Goal: Find specific page/section: Locate a particular part of the current website

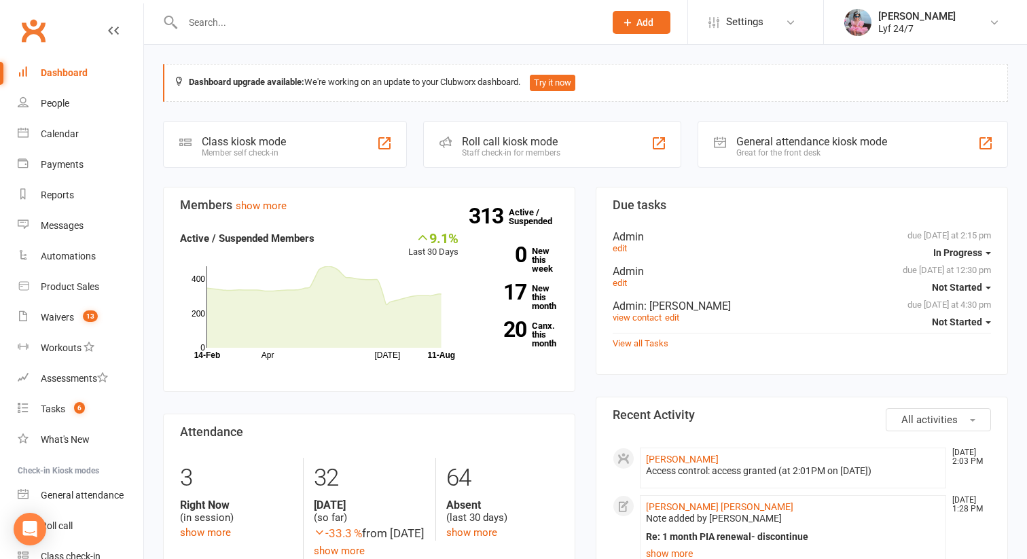
click at [226, 19] on input "text" at bounding box center [387, 22] width 417 height 19
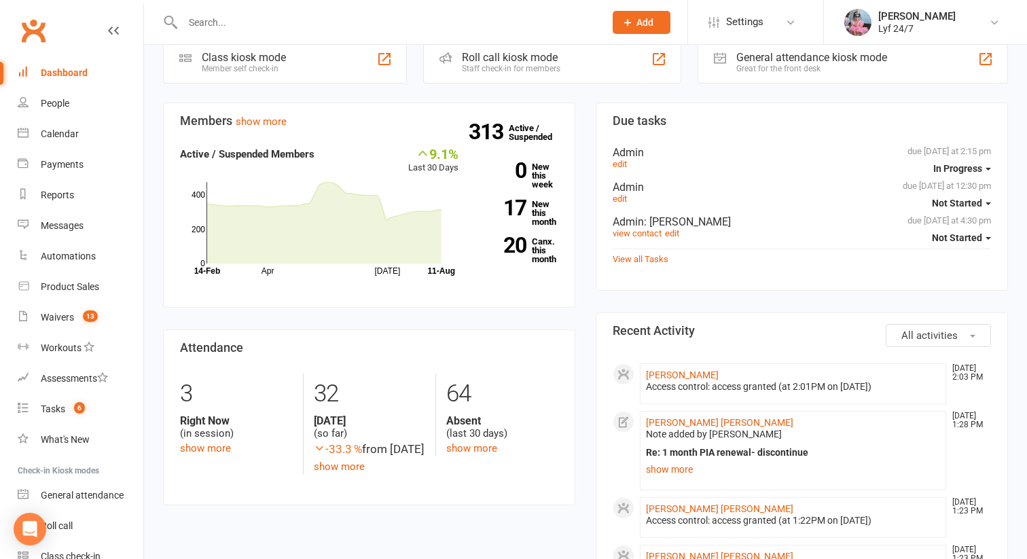
scroll to position [90, 0]
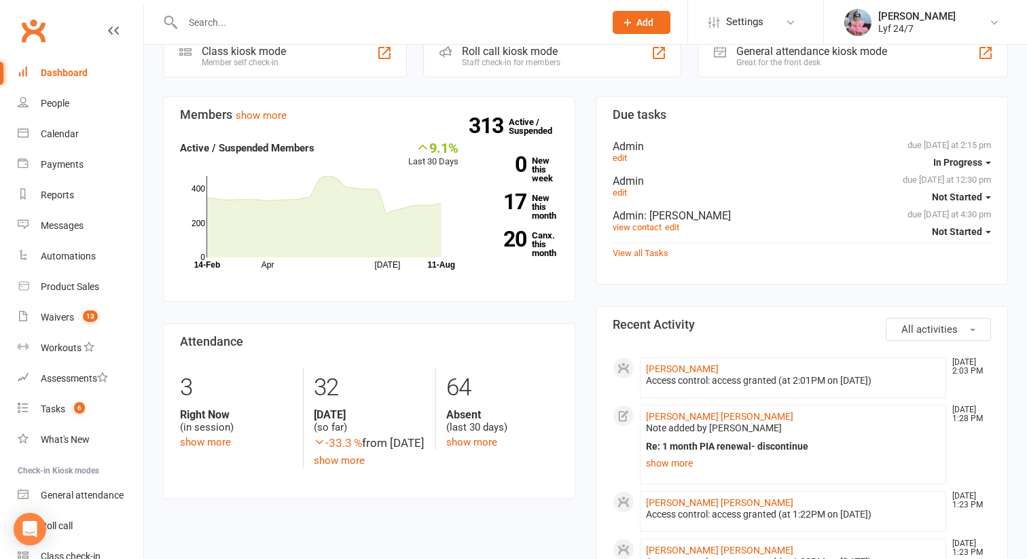
paste input "[PERSON_NAME]"
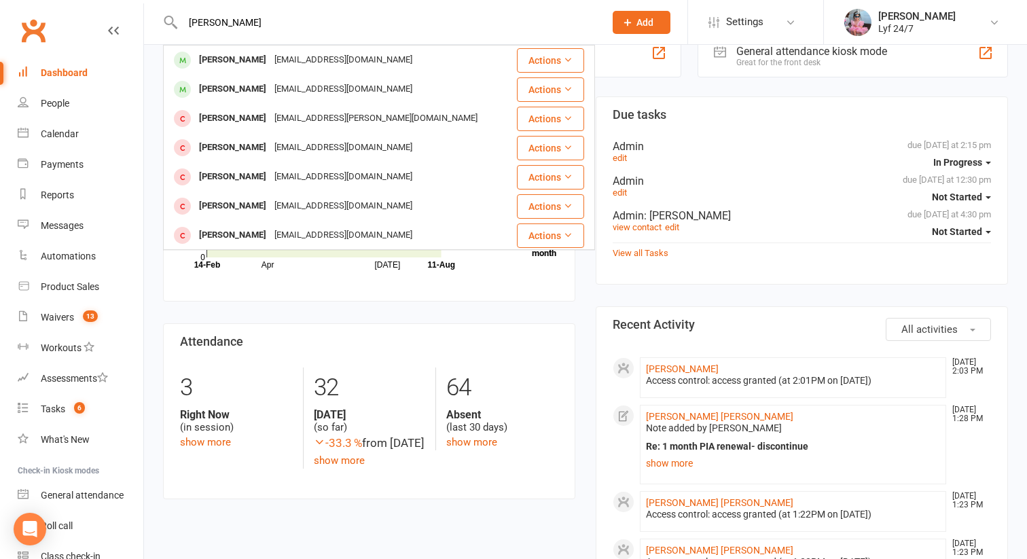
click at [213, 26] on input "[PERSON_NAME]" at bounding box center [387, 22] width 417 height 19
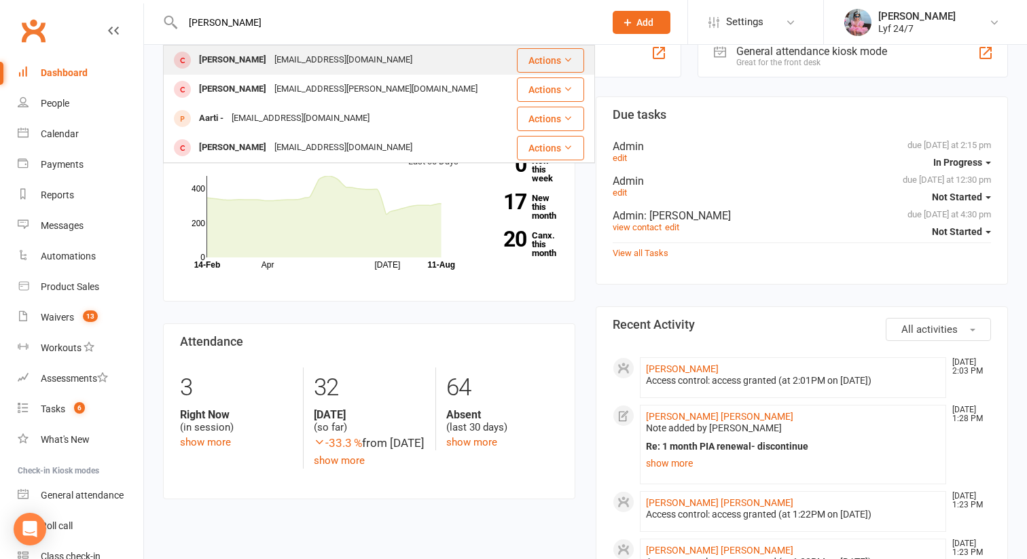
type input "[PERSON_NAME]"
click at [232, 67] on div "[PERSON_NAME]" at bounding box center [232, 60] width 75 height 20
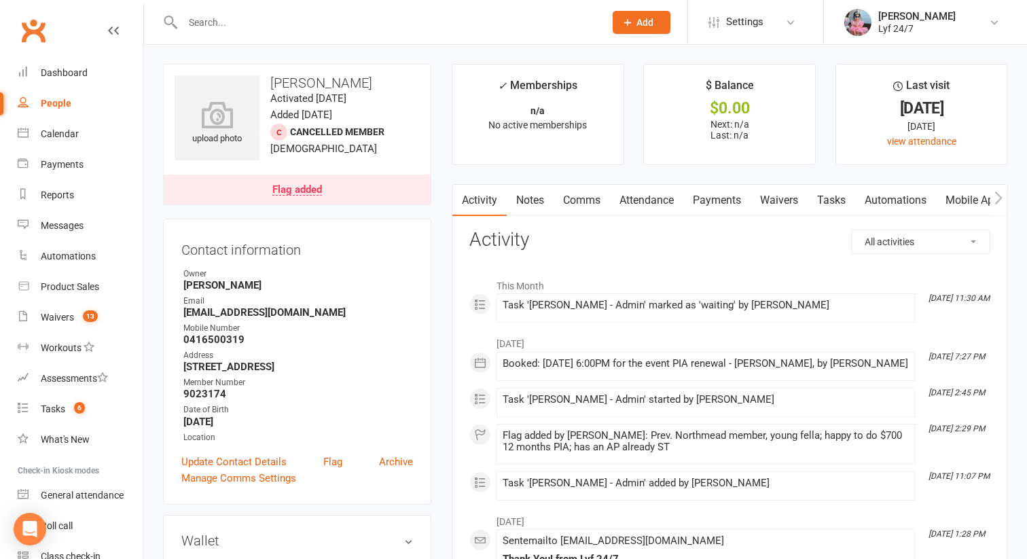
click at [304, 195] on link "Flag added" at bounding box center [297, 190] width 267 height 30
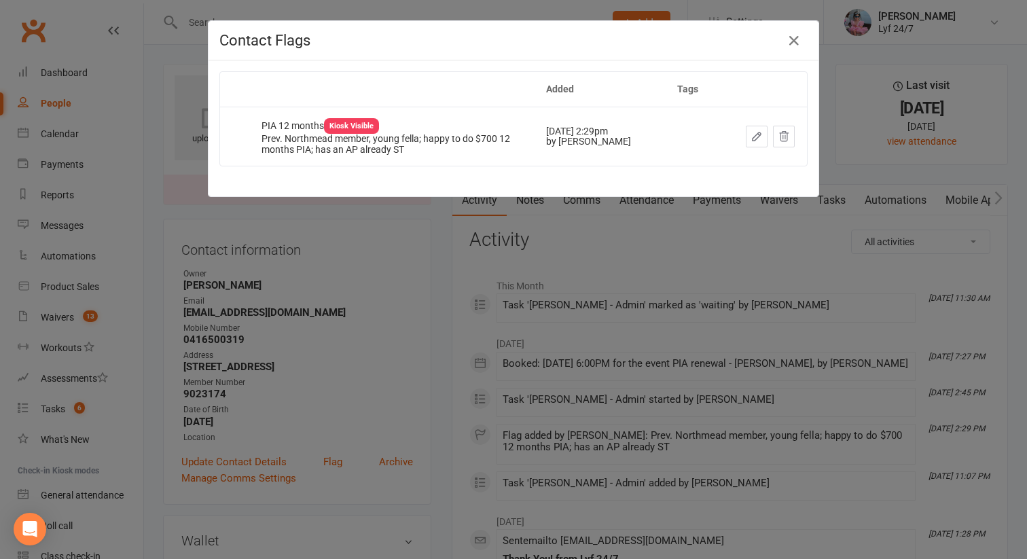
click at [750, 135] on button "button" at bounding box center [757, 137] width 22 height 22
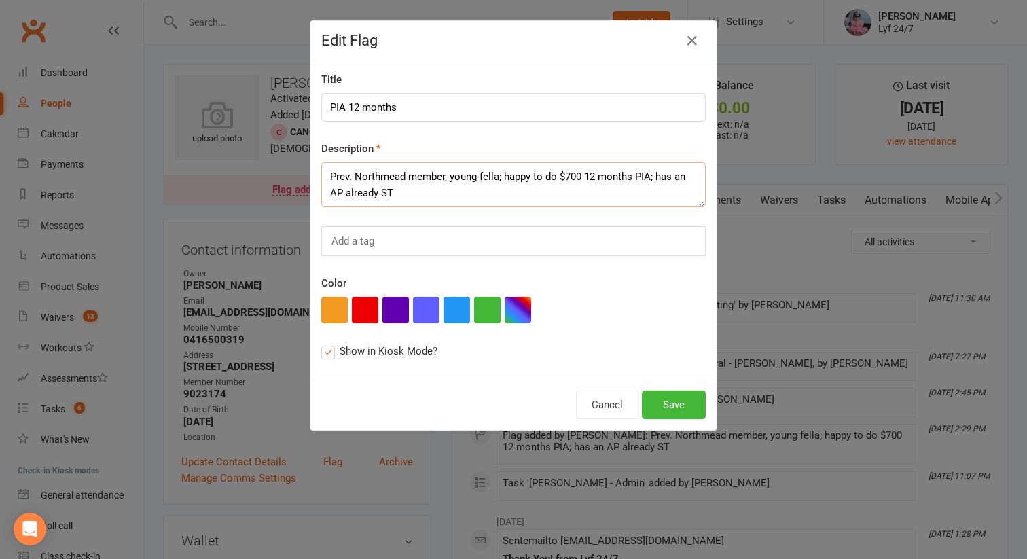
click at [519, 192] on textarea "Prev. Northmead member, young fella; happy to do $700 12 months PIA; has an AP …" at bounding box center [513, 184] width 385 height 45
paste textarea "sent a final msg saying $700 won't be applicable after 17/08 and it will be $80…"
drag, startPoint x: 397, startPoint y: 190, endPoint x: 428, endPoint y: 189, distance: 31.3
click at [429, 190] on textarea "Prev. Northmead member, young fella; happy to do $700 12 months PIA; has an AP …" at bounding box center [513, 184] width 385 height 45
click at [446, 193] on textarea "Prev. Northmead member, young fella; happy to do $700 12 months PIA; has an AP …" at bounding box center [513, 184] width 385 height 45
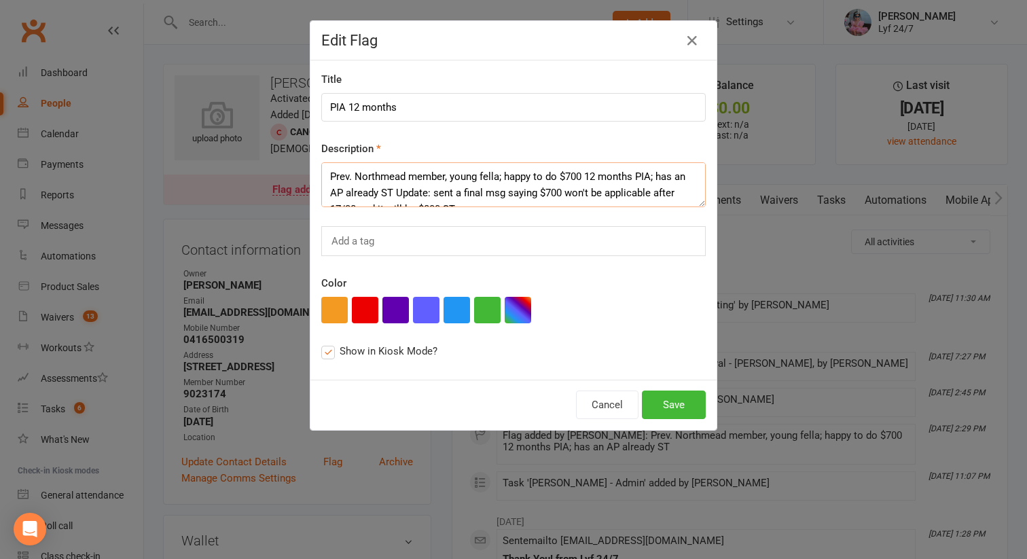
click at [396, 192] on textarea "Prev. Northmead member, young fella; happy to do $700 12 months PIA; has an AP …" at bounding box center [513, 184] width 385 height 45
type textarea "Prev. Northmead member, young fella; happy to do $700 12 months PIA; has an AP …"
click at [702, 393] on button "Save" at bounding box center [674, 405] width 64 height 29
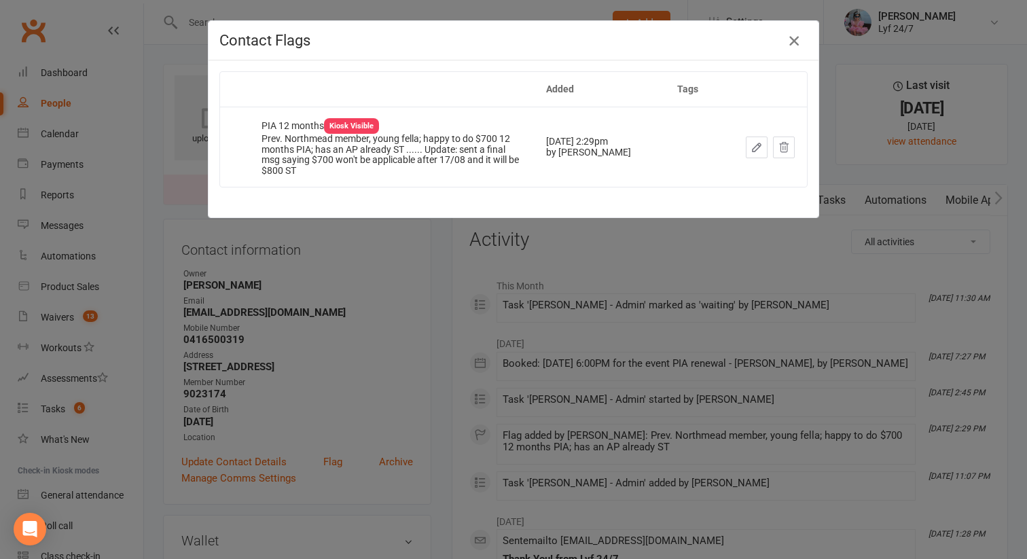
click at [790, 32] on button "button" at bounding box center [795, 41] width 22 height 22
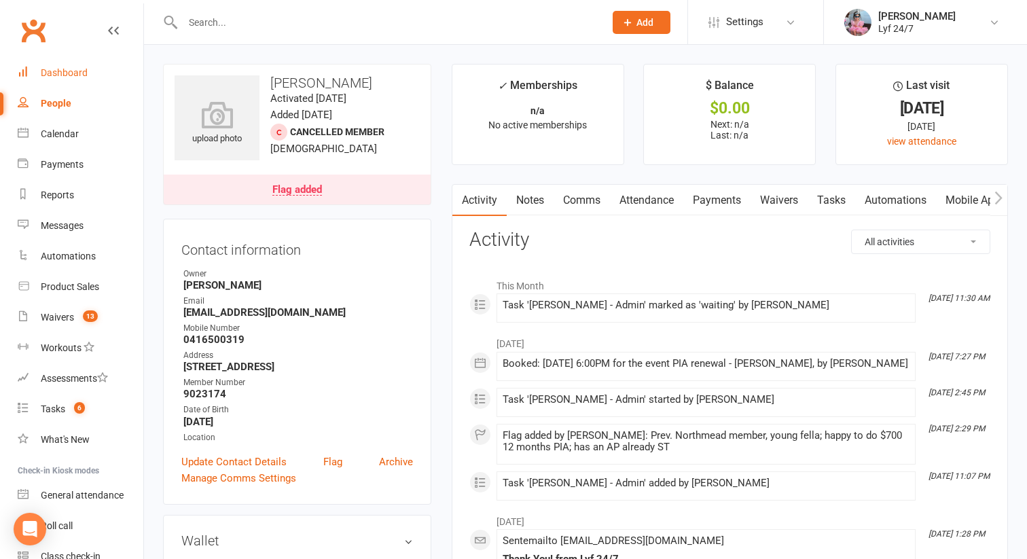
click at [88, 71] on link "Dashboard" at bounding box center [81, 73] width 126 height 31
